Goal: Check status: Check status

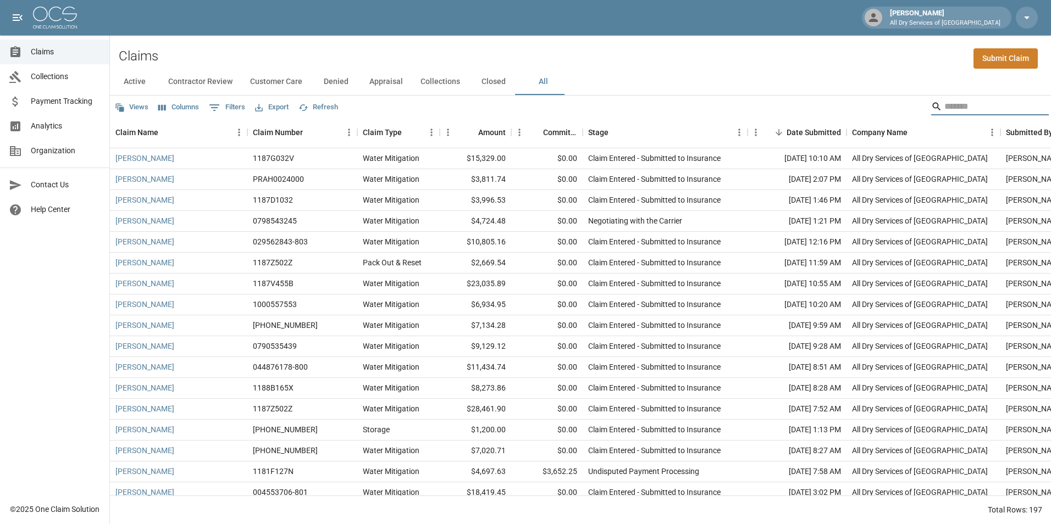
click at [949, 108] on input "Search" at bounding box center [988, 107] width 88 height 18
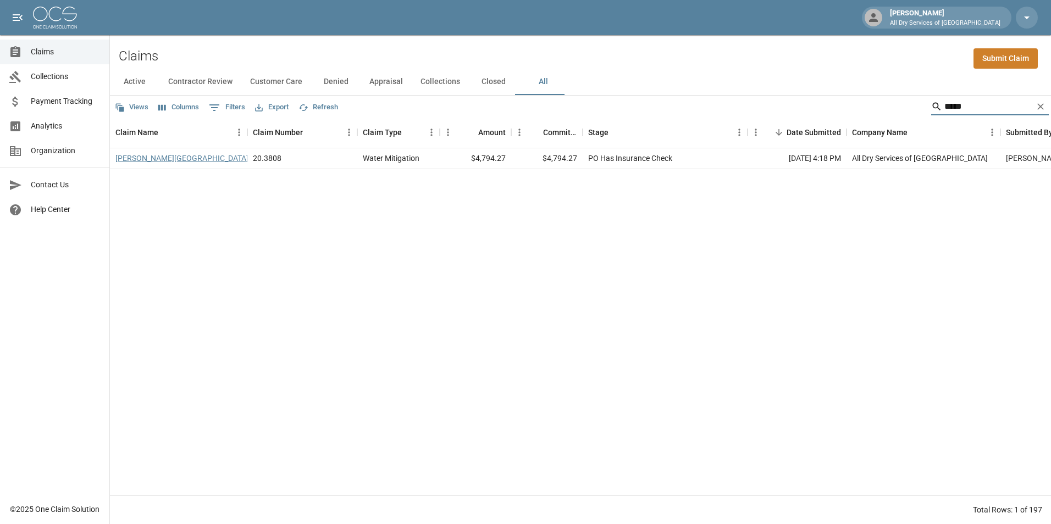
type input "*****"
click at [140, 158] on link "[PERSON_NAME][GEOGRAPHIC_DATA]" at bounding box center [181, 158] width 133 height 11
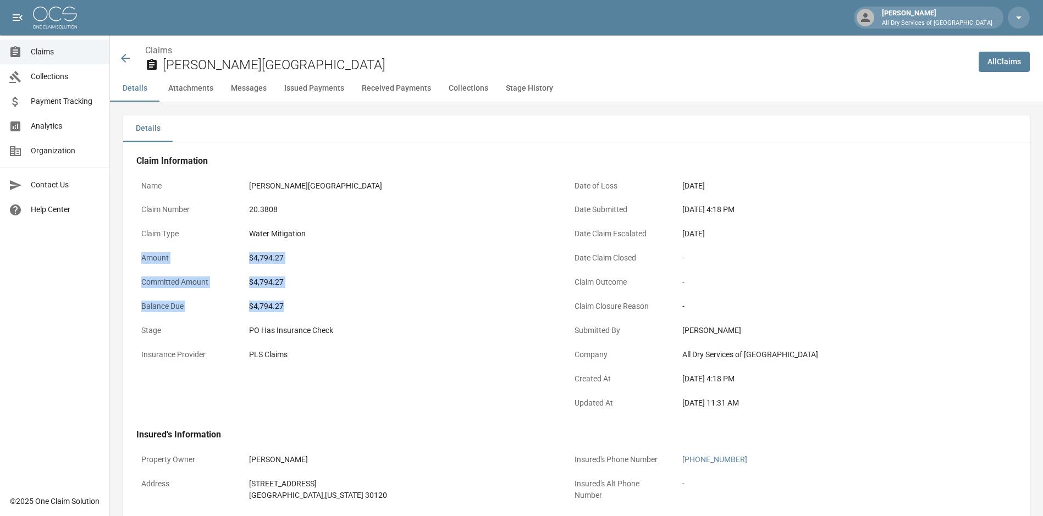
drag, startPoint x: 287, startPoint y: 307, endPoint x: 134, endPoint y: 257, distance: 161.2
click at [134, 257] on div "Name [GEOGRAPHIC_DATA][PERSON_NAME] Claim Number 20.3808 Claim Type Water Mitig…" at bounding box center [339, 289] width 433 height 255
click at [128, 55] on icon at bounding box center [125, 58] width 13 height 13
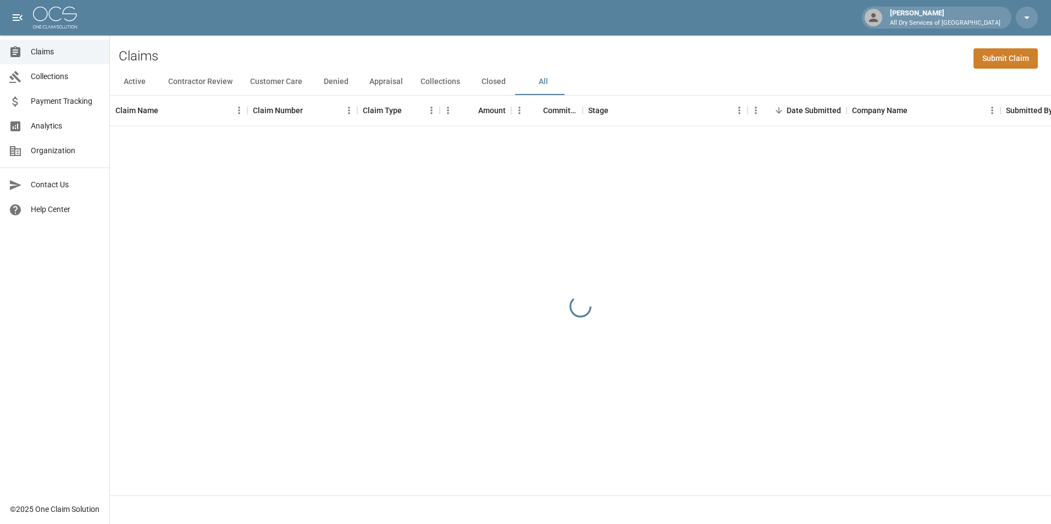
click at [61, 46] on link "Claims" at bounding box center [54, 52] width 109 height 25
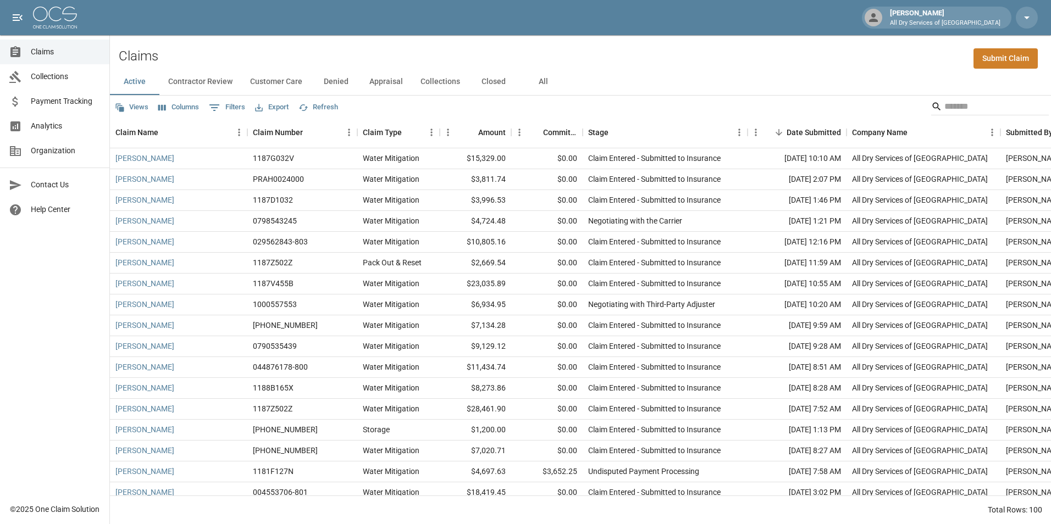
click at [539, 78] on button "All" at bounding box center [542, 82] width 49 height 26
